Goal: Entertainment & Leisure: Consume media (video, audio)

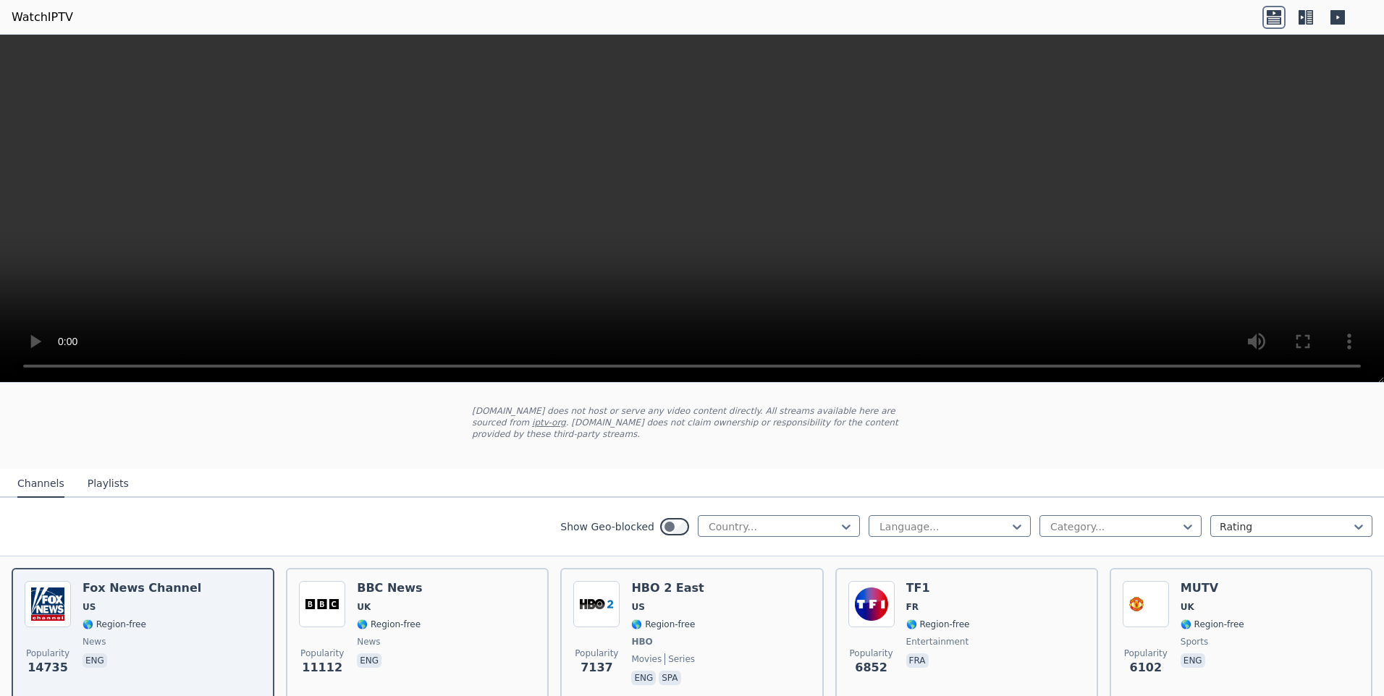
scroll to position [145, 0]
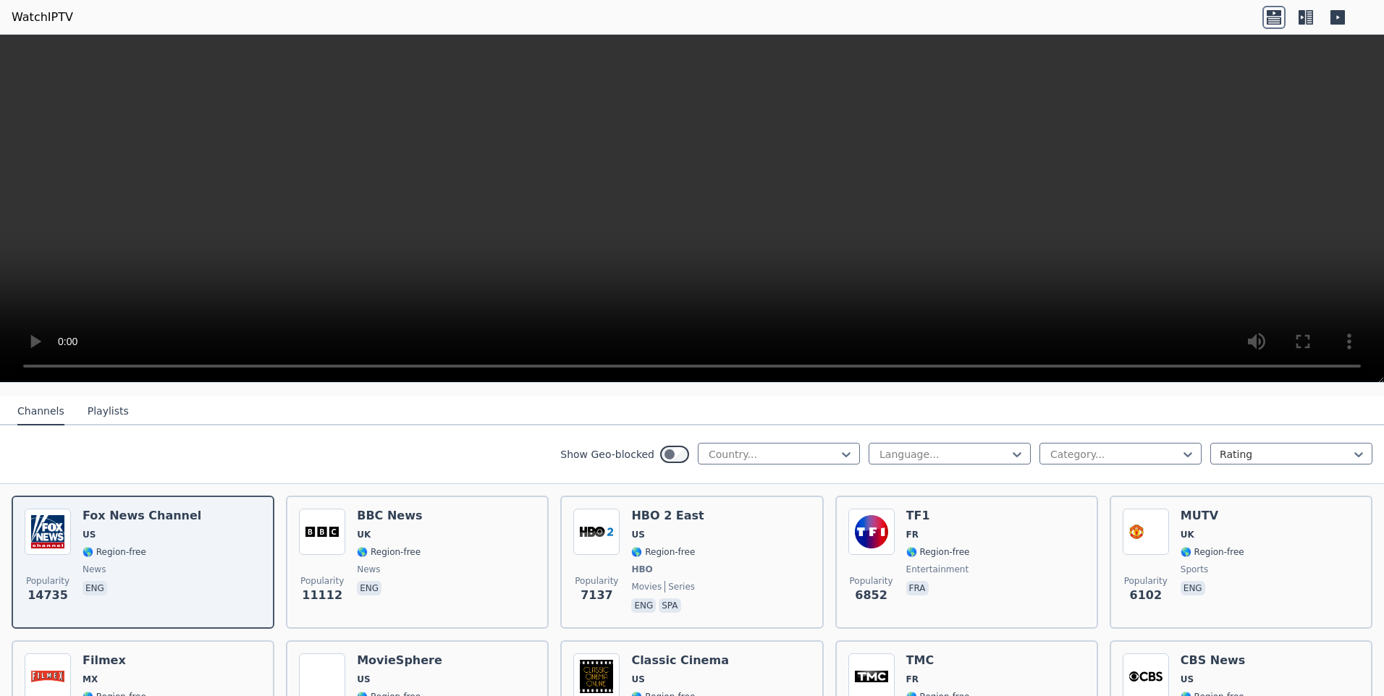
click at [45, 400] on button "Channels" at bounding box center [40, 412] width 47 height 28
click at [839, 447] on icon at bounding box center [846, 454] width 14 height 14
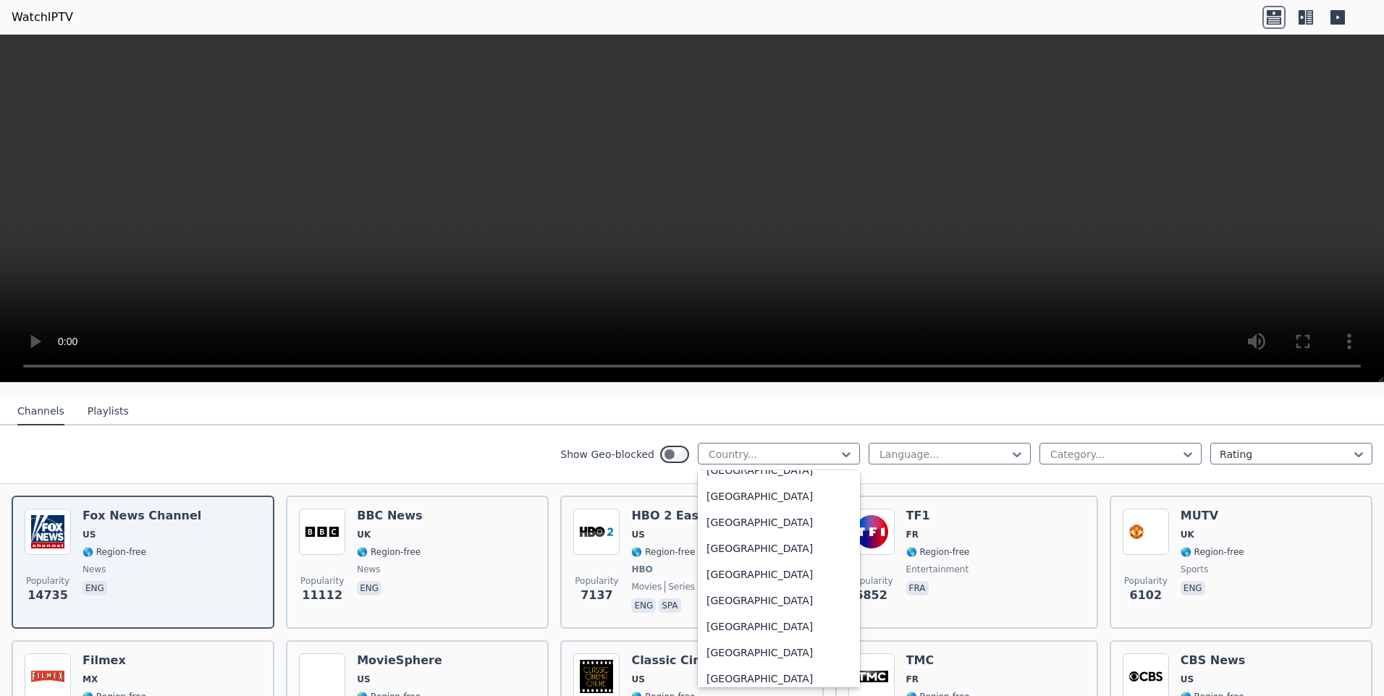
scroll to position [796, 0]
click at [728, 542] on div "[GEOGRAPHIC_DATA]" at bounding box center [779, 550] width 162 height 26
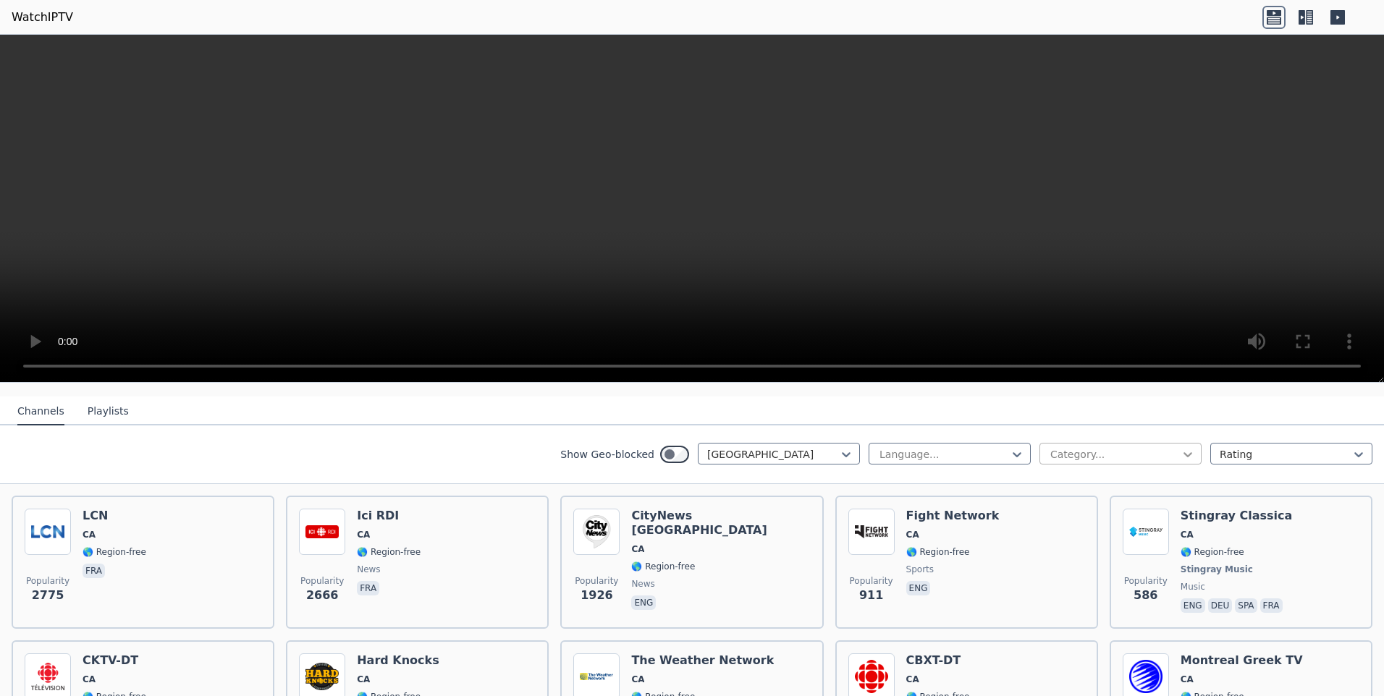
click at [1181, 447] on icon at bounding box center [1188, 454] width 14 height 14
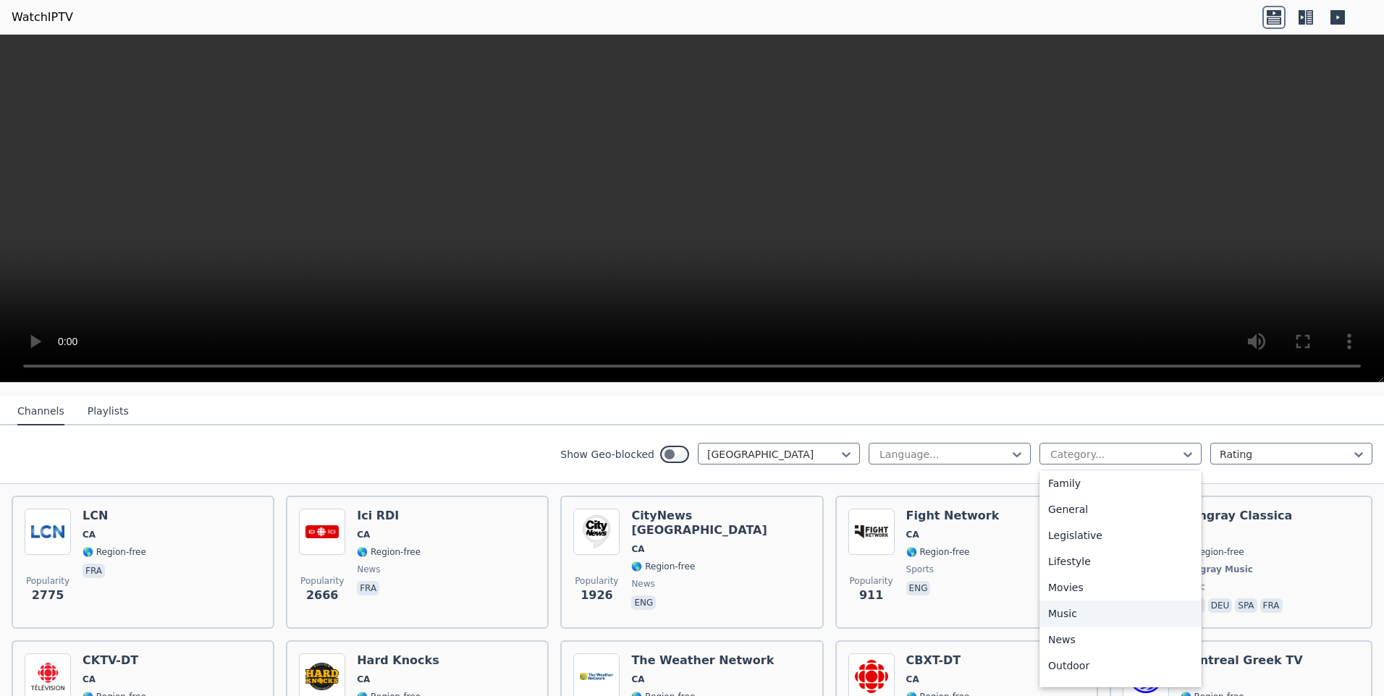
scroll to position [492, 0]
click at [1051, 608] on div "Sports" at bounding box center [1121, 620] width 162 height 26
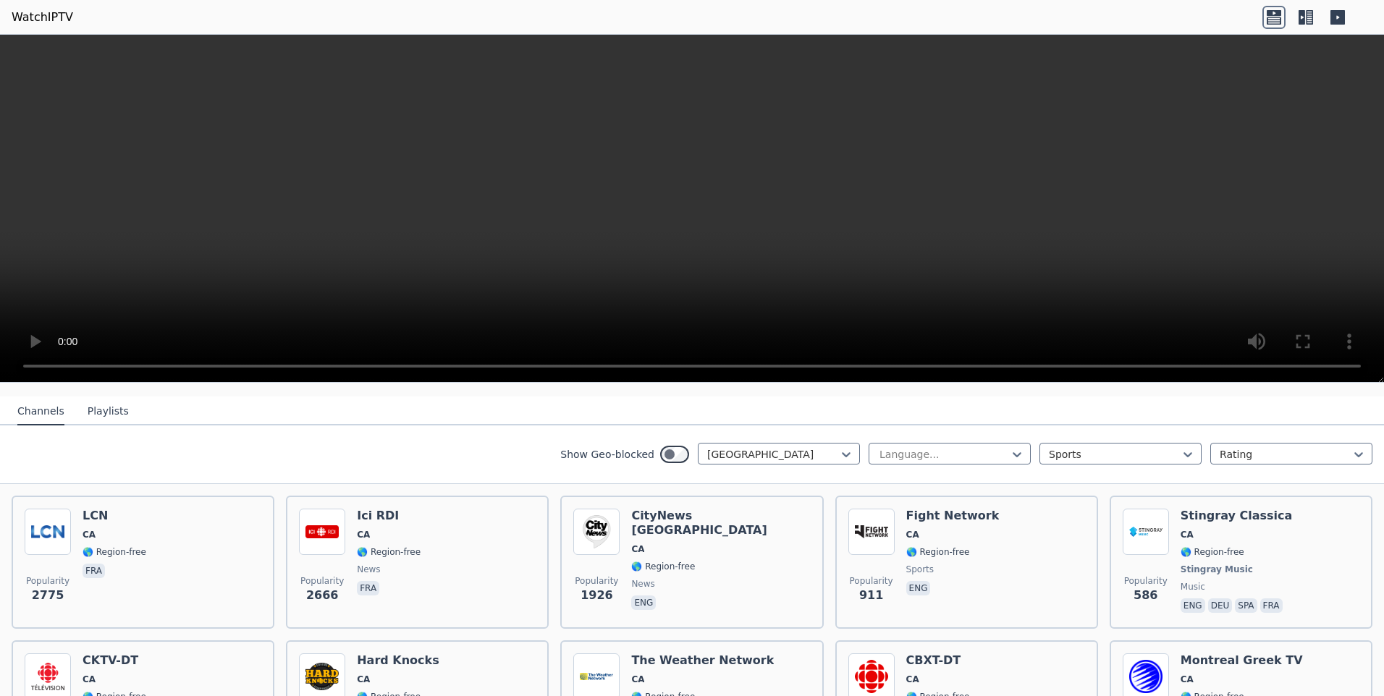
scroll to position [124, 0]
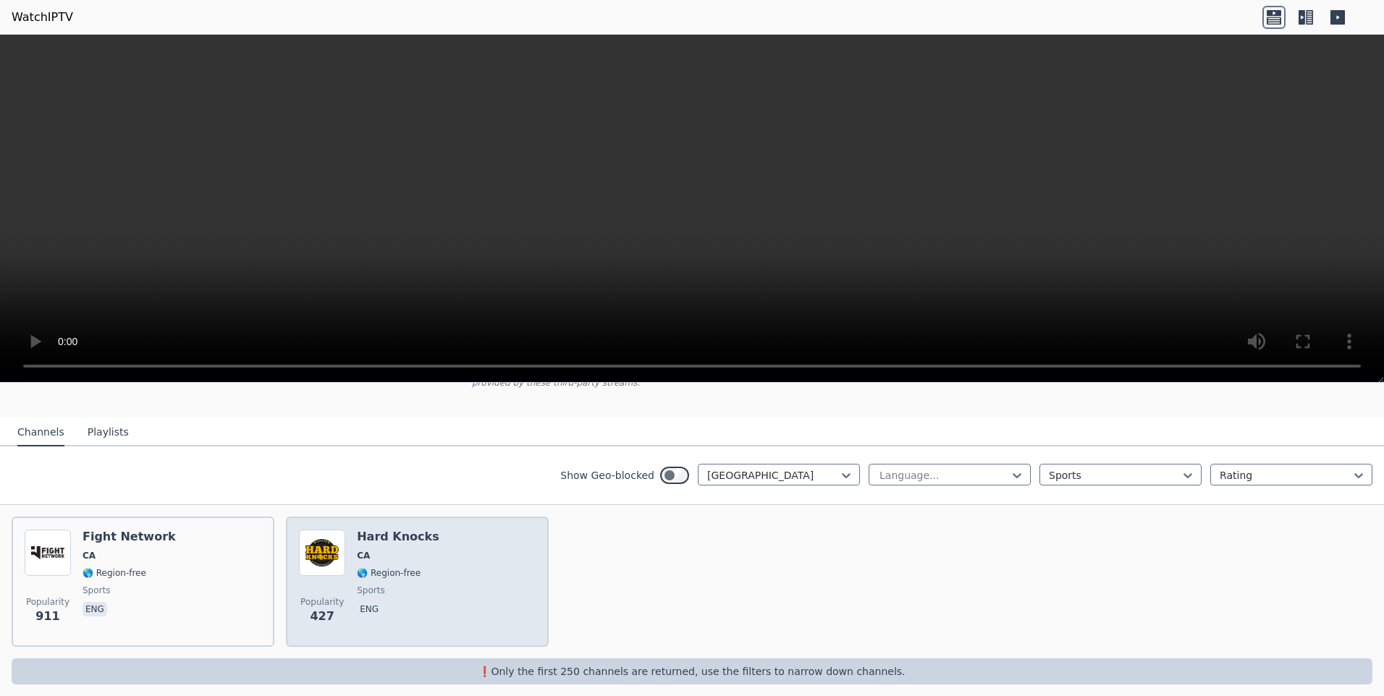
click at [401, 530] on h6 "Hard Knocks" at bounding box center [398, 537] width 83 height 14
